Goal: Information Seeking & Learning: Find contact information

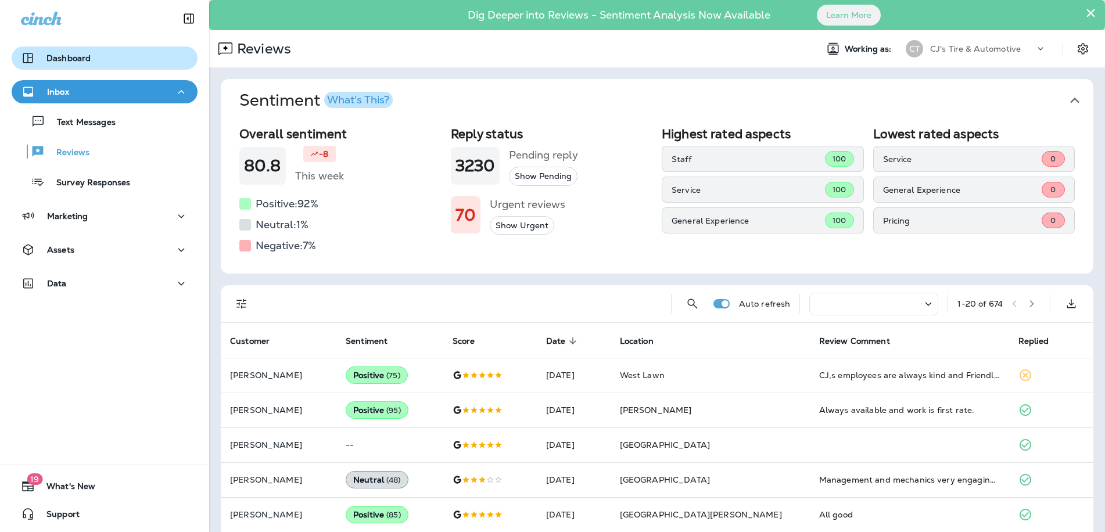
click at [113, 64] on div "Dashboard" at bounding box center [104, 58] width 167 height 14
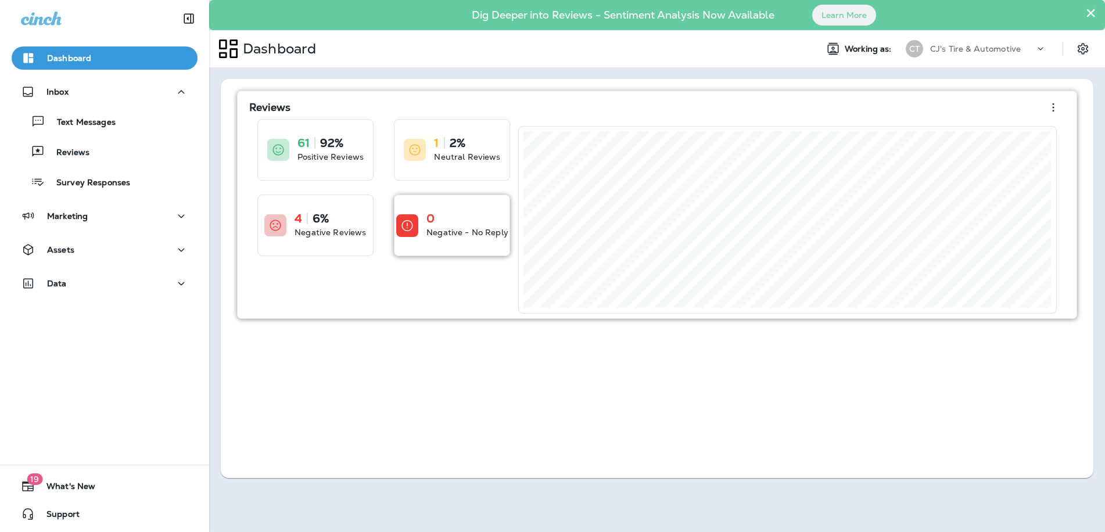
click at [436, 227] on p "Negative - No Reply" at bounding box center [467, 233] width 82 height 12
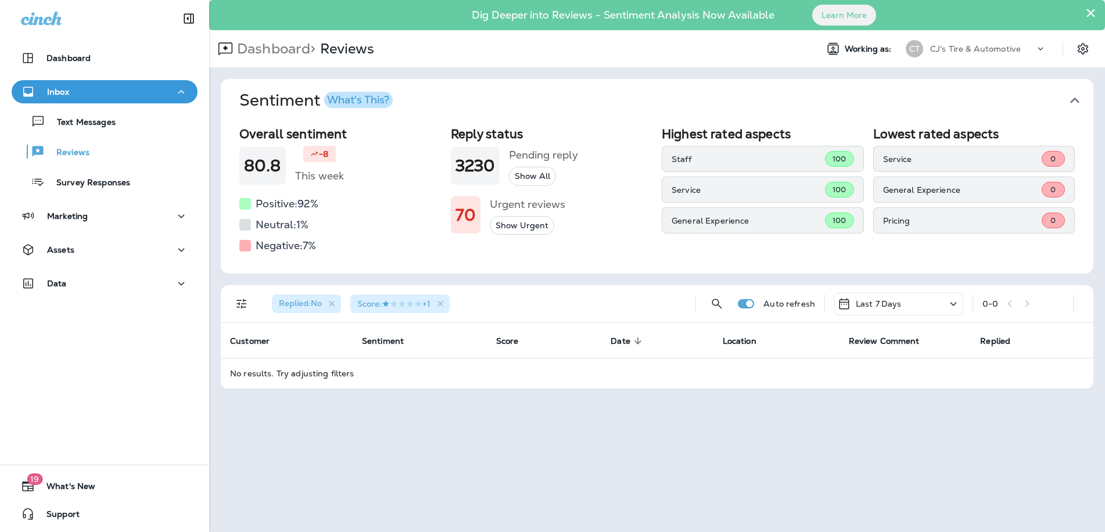
click at [948, 300] on icon at bounding box center [953, 304] width 14 height 15
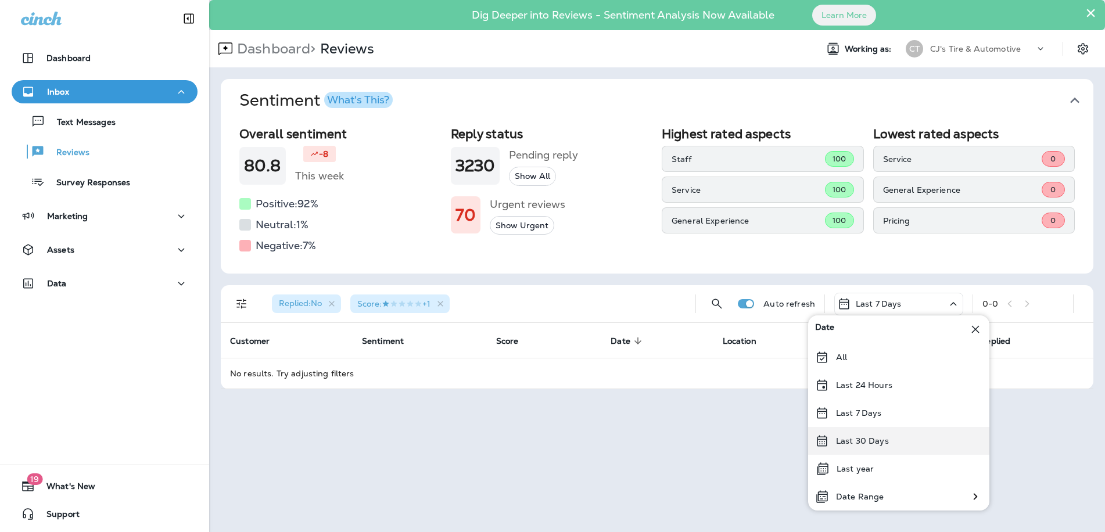
click at [867, 440] on p "Last 30 Days" at bounding box center [862, 440] width 53 height 9
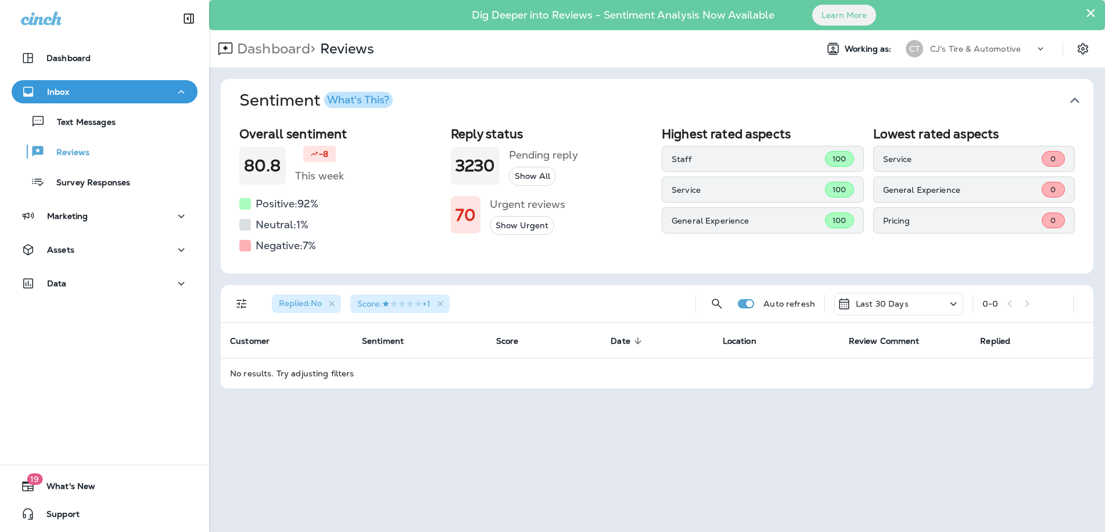
click at [929, 303] on div "Last 30 Days" at bounding box center [898, 304] width 129 height 23
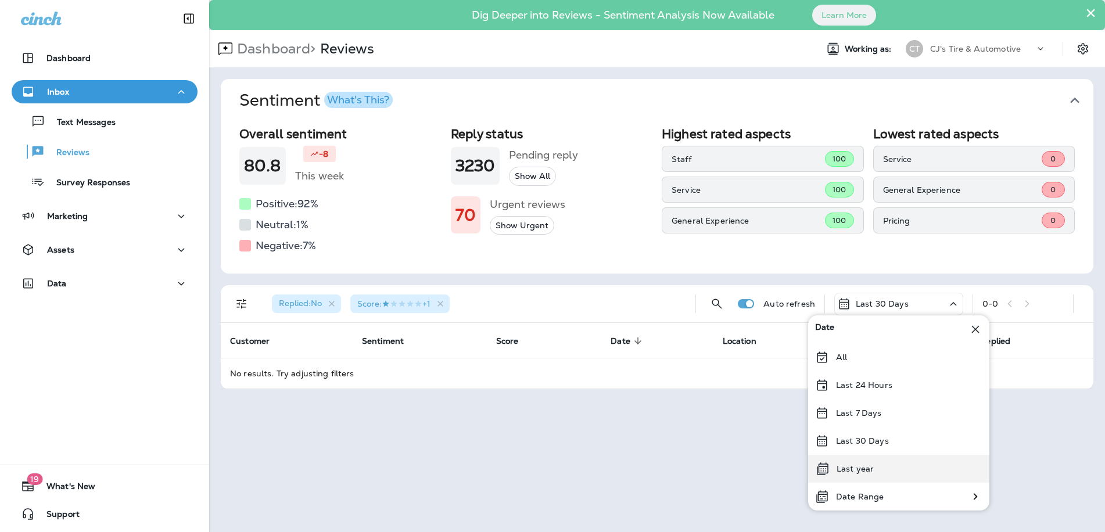
click at [874, 473] on div "Last year" at bounding box center [898, 469] width 181 height 28
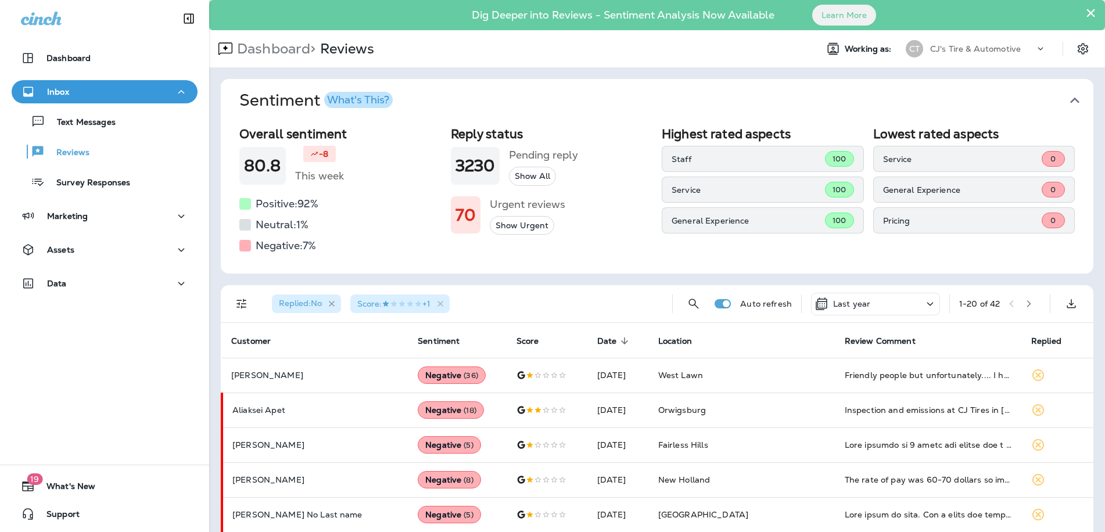
click at [332, 303] on icon "button" at bounding box center [332, 304] width 10 height 10
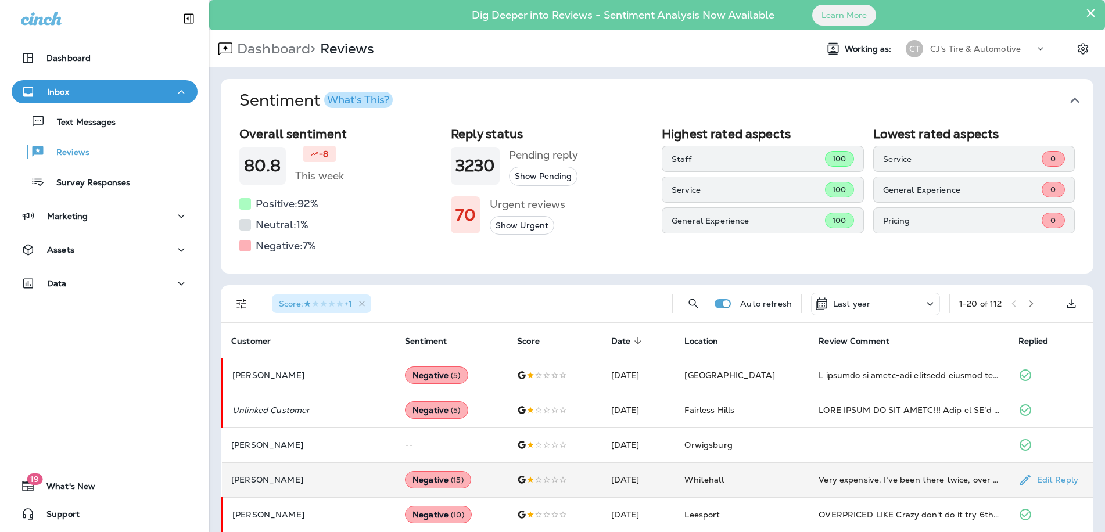
click at [268, 476] on p "[PERSON_NAME]" at bounding box center [308, 479] width 155 height 9
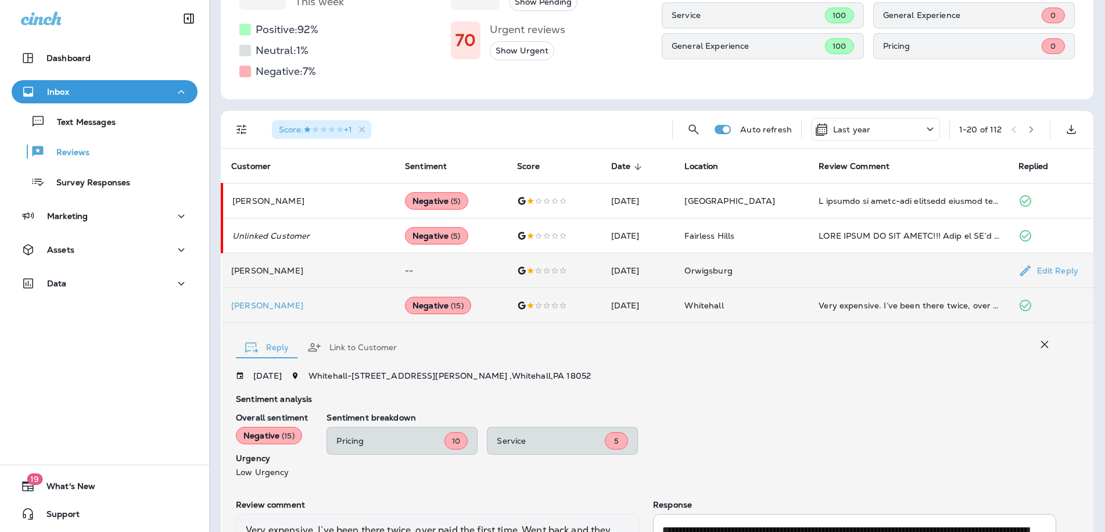
scroll to position [174, 0]
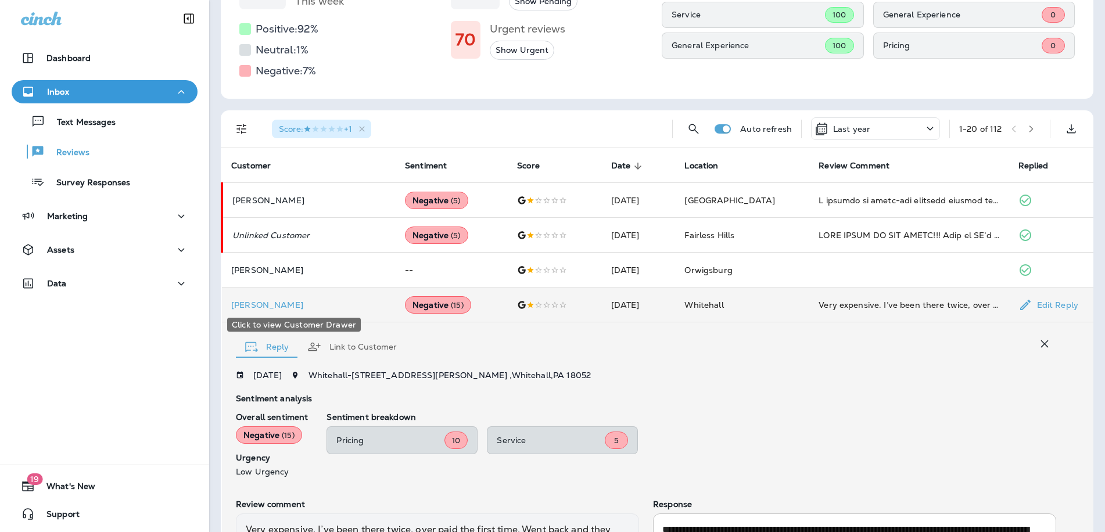
click at [253, 304] on p "[PERSON_NAME]" at bounding box center [308, 304] width 155 height 9
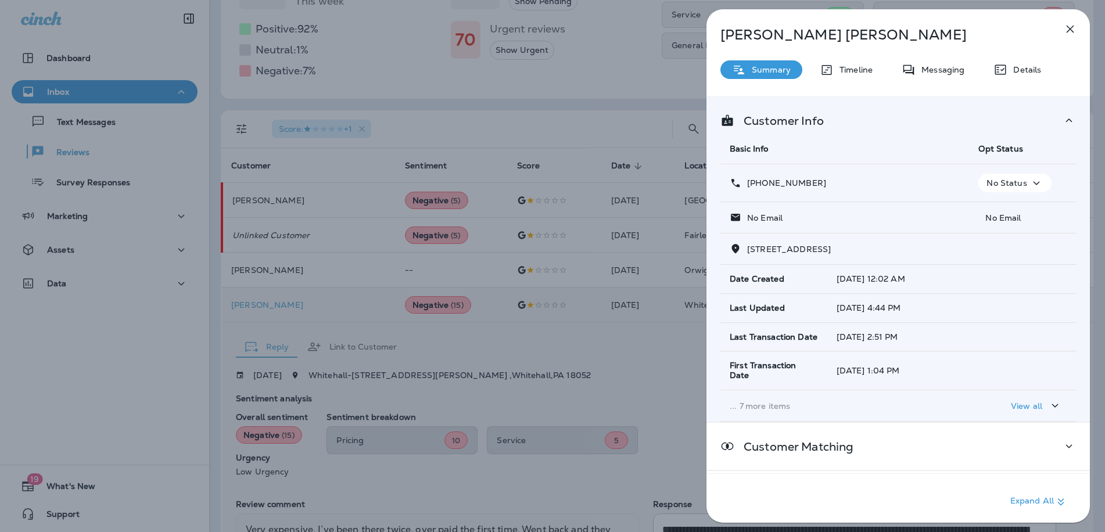
drag, startPoint x: 819, startPoint y: 181, endPoint x: 757, endPoint y: 191, distance: 62.9
click at [757, 191] on td "[PHONE_NUMBER]" at bounding box center [844, 183] width 249 height 38
copy p "[PHONE_NUMBER]"
